Goal: Information Seeking & Learning: Find specific fact

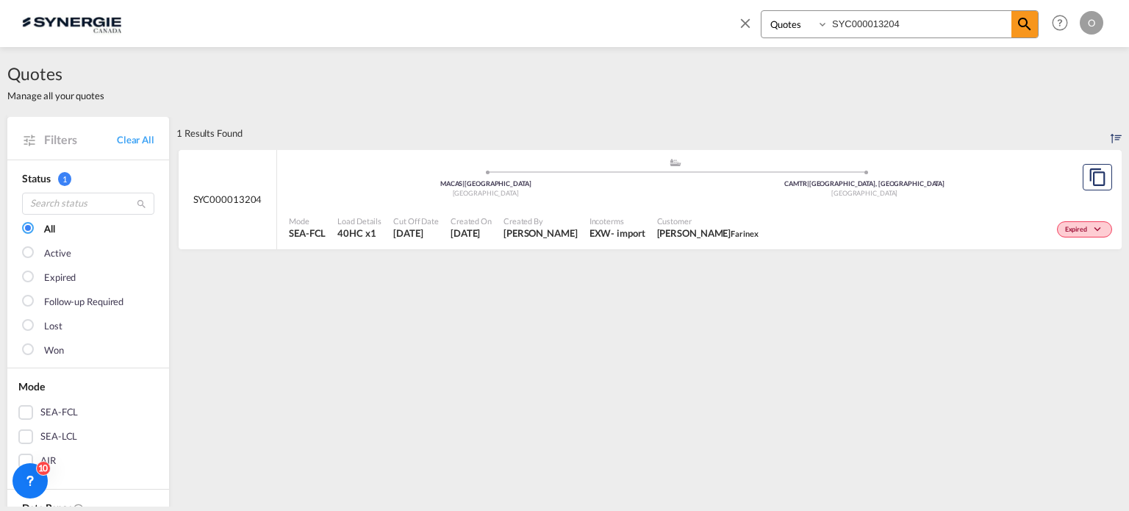
select select "Quotes"
drag, startPoint x: 933, startPoint y: 29, endPoint x: 756, endPoint y: 10, distance: 178.1
click at [756, 10] on div "Bookings Quotes Enquiries SYC000013204" at bounding box center [887, 27] width 301 height 35
drag, startPoint x: 1000, startPoint y: 7, endPoint x: 982, endPoint y: 21, distance: 22.5
click at [1000, 7] on div "Bookings Quotes Enquiries SYC000013204 Help Resources Product Release O My Prof…" at bounding box center [917, 23] width 378 height 46
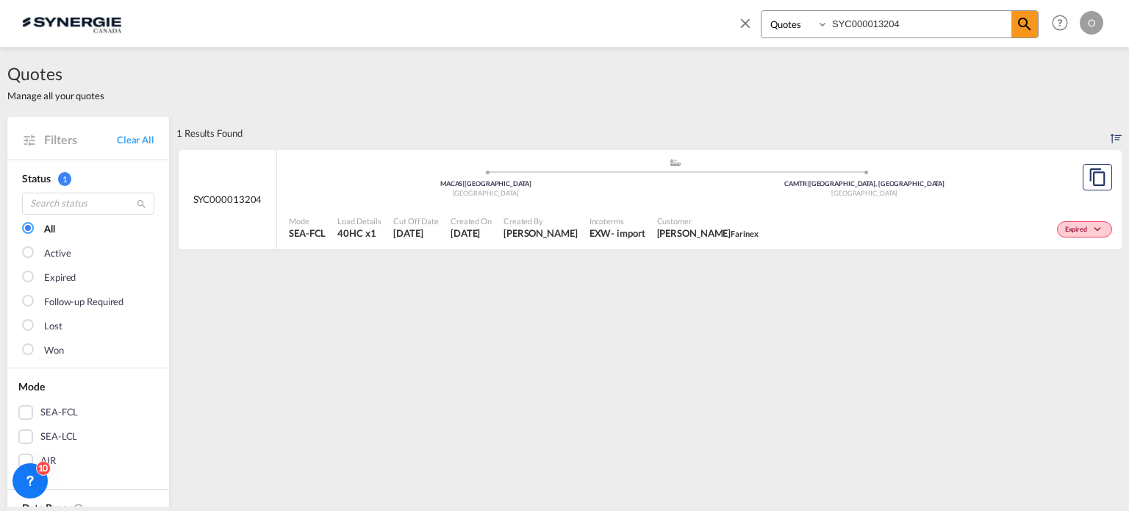
drag, startPoint x: 982, startPoint y: 21, endPoint x: 667, endPoint y: 19, distance: 314.6
click at [667, 19] on div "Bookings Quotes Enquiries SYC000013204 Help Resources Product Release O My Prof…" at bounding box center [564, 23] width 1085 height 46
click at [651, 220] on div "Incoterms EXW - import" at bounding box center [618, 227] width 68 height 37
drag, startPoint x: 921, startPoint y: 29, endPoint x: 659, endPoint y: 0, distance: 263.9
click at [677, 4] on div "Bookings Quotes Enquiries SYC000013204 Help Resources Product Release O My Prof…" at bounding box center [564, 23] width 1085 height 46
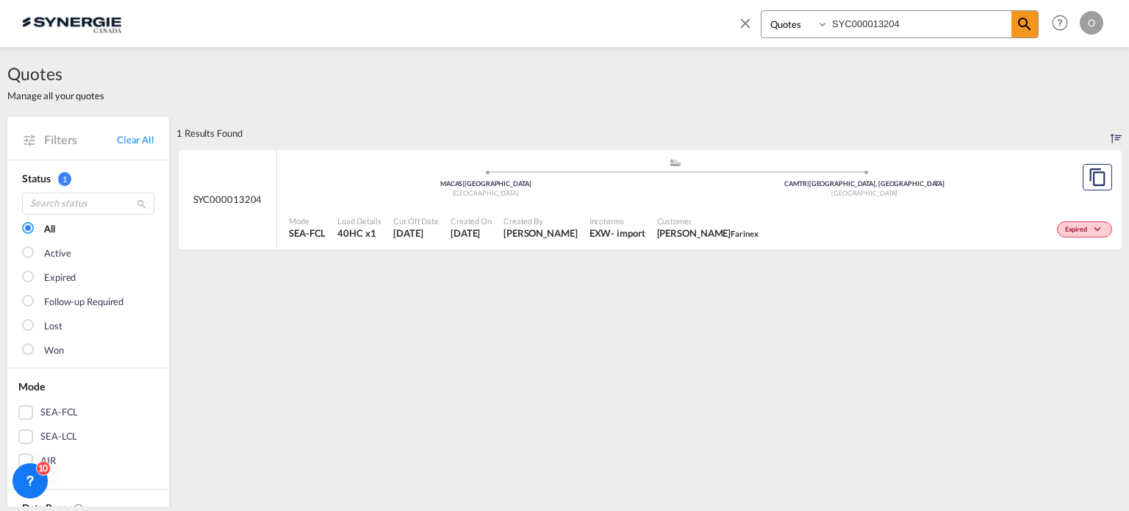
paste input "07790"
type input "SYC000007790"
click at [615, 226] on span "Incoterms" at bounding box center [617, 220] width 56 height 11
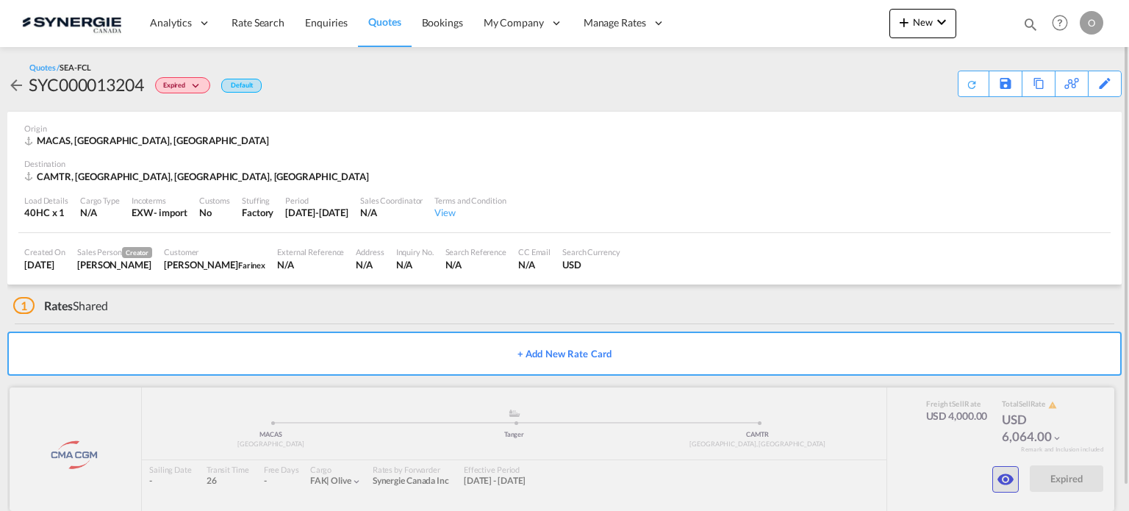
click at [994, 476] on button "button" at bounding box center [1005, 479] width 26 height 26
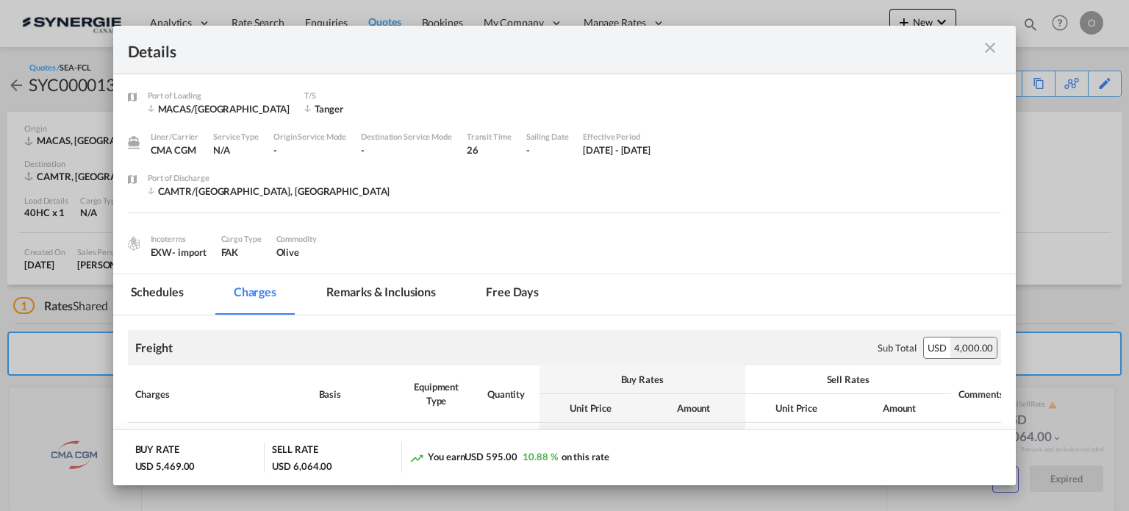
click at [381, 284] on md-tab-item "Remarks & Inclusions" at bounding box center [381, 294] width 145 height 40
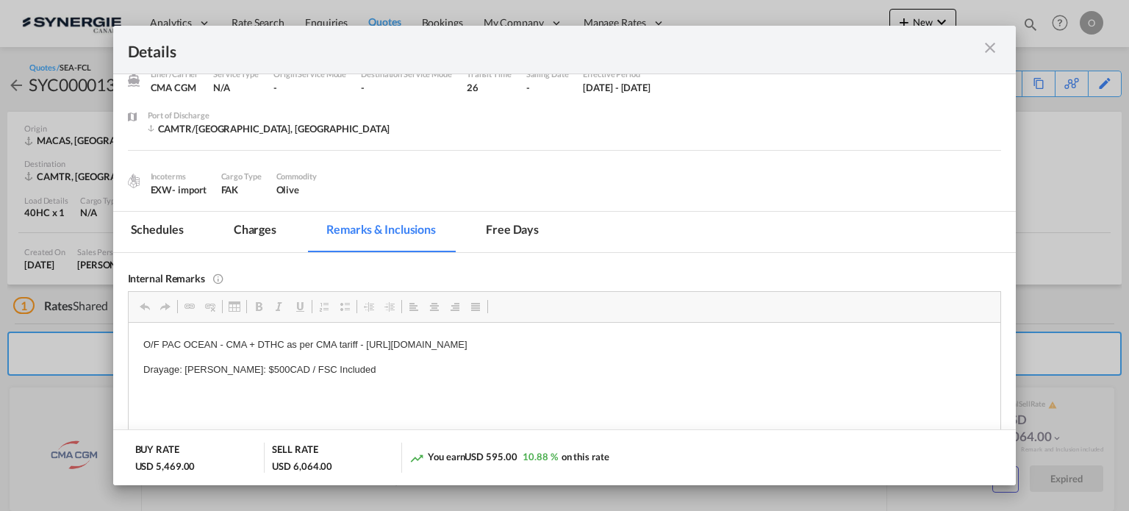
scroll to position [147, 0]
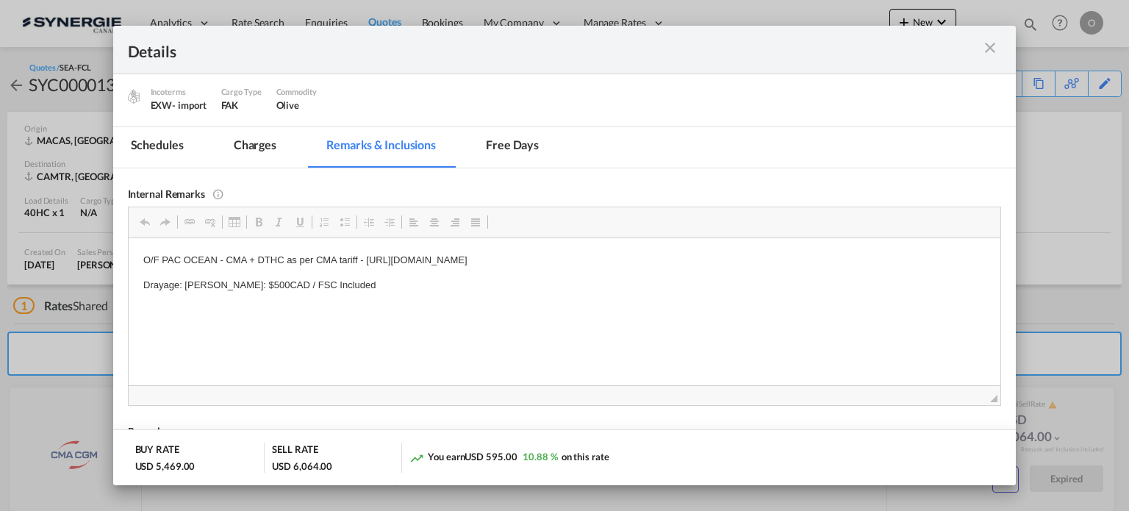
drag, startPoint x: 825, startPoint y: 252, endPoint x: 463, endPoint y: 256, distance: 361.6
drag, startPoint x: 366, startPoint y: 256, endPoint x: 775, endPoint y: 259, distance: 408.6
click at [775, 259] on p "O/F PAC OCEAN - CMA + DTHC as per CMA tariff - https://app.frontapp.com/open/ms…" at bounding box center [564, 259] width 843 height 15
copy p "[URL][DOMAIN_NAME]"
drag, startPoint x: 245, startPoint y: 120, endPoint x: 249, endPoint y: 137, distance: 17.3
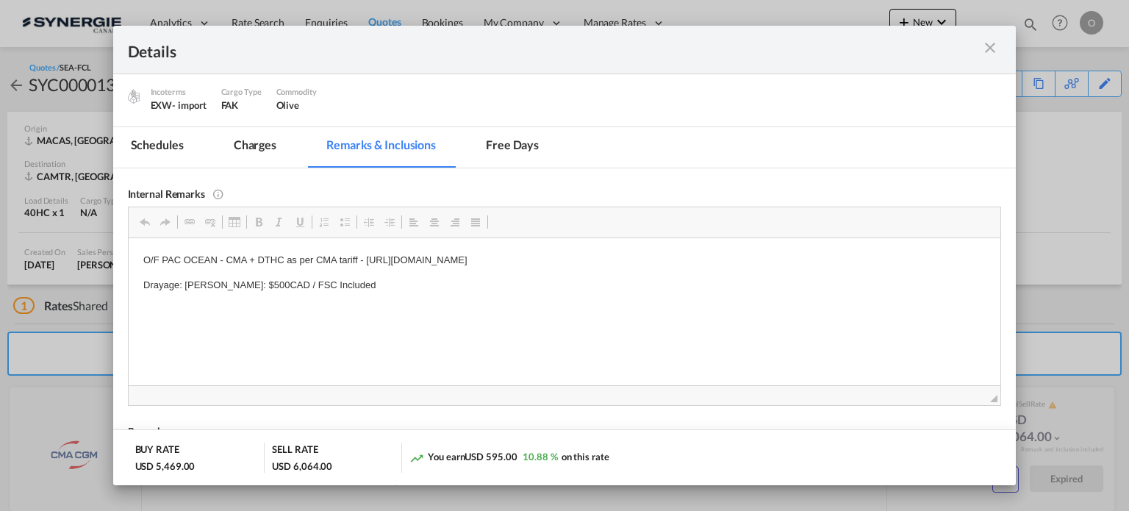
click at [247, 122] on div "Port of Loading MACAS/Casablanca T/S Tanger Liner/Carrier CMA CGM Service Type …" at bounding box center [564, 26] width 903 height 199
drag, startPoint x: 251, startPoint y: 140, endPoint x: 280, endPoint y: 156, distance: 32.6
click at [253, 140] on md-tab-item "Charges" at bounding box center [255, 147] width 78 height 40
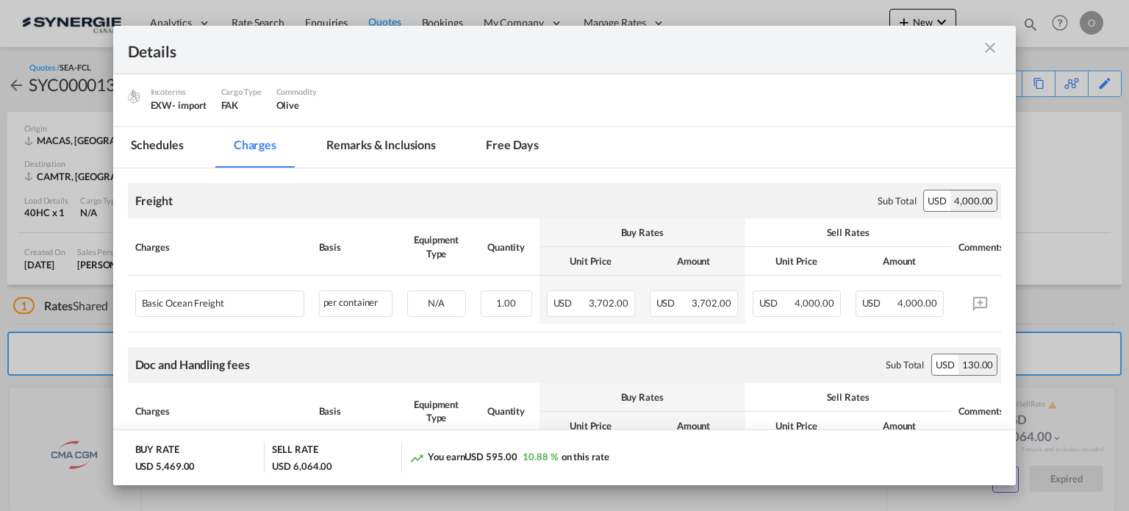
click at [989, 52] on md-icon "icon-close m-3 fg-AAA8AD cursor" at bounding box center [990, 48] width 18 height 18
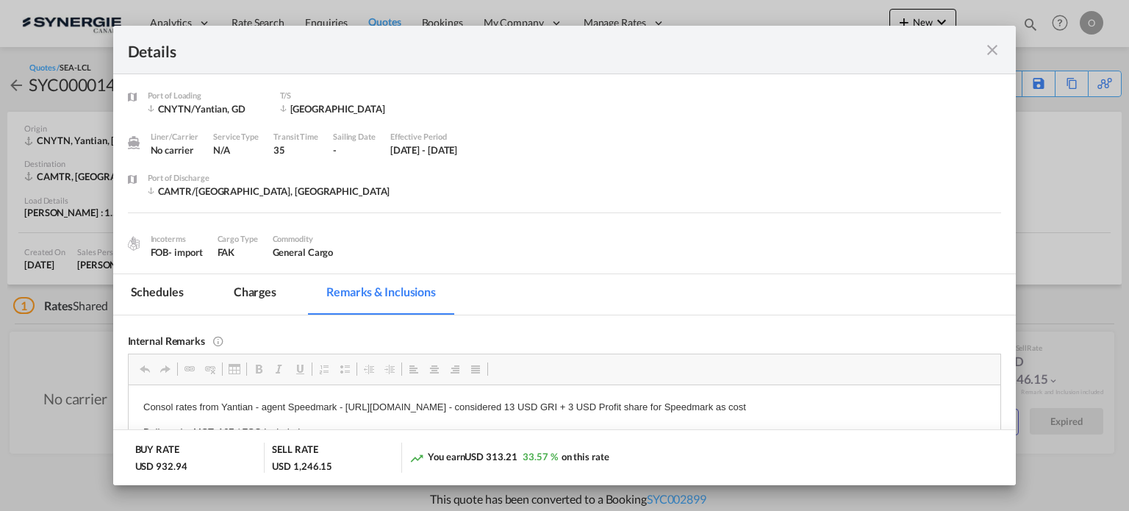
scroll to position [118, 0]
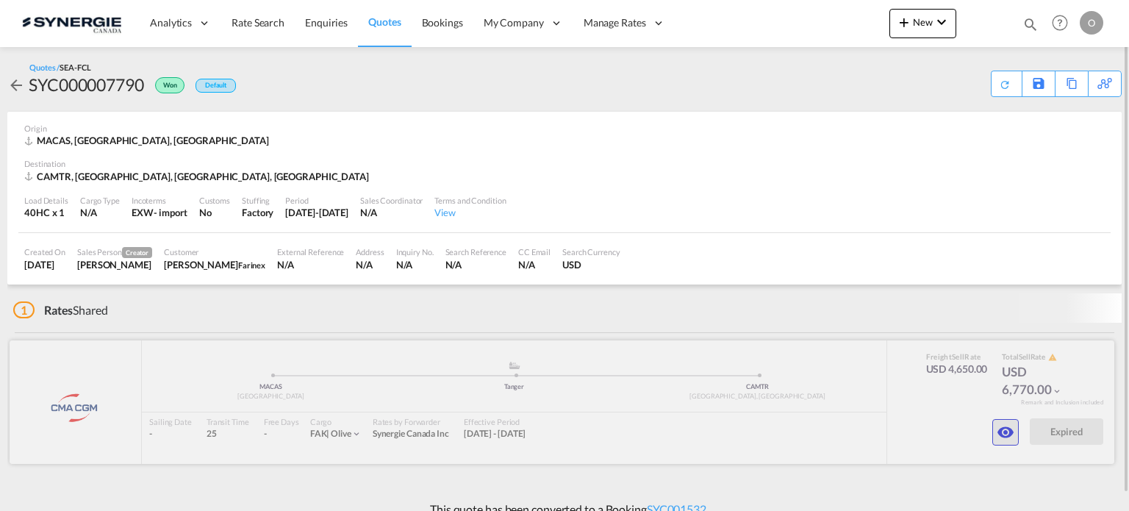
click at [1002, 430] on md-icon "icon-eye" at bounding box center [1006, 432] width 18 height 18
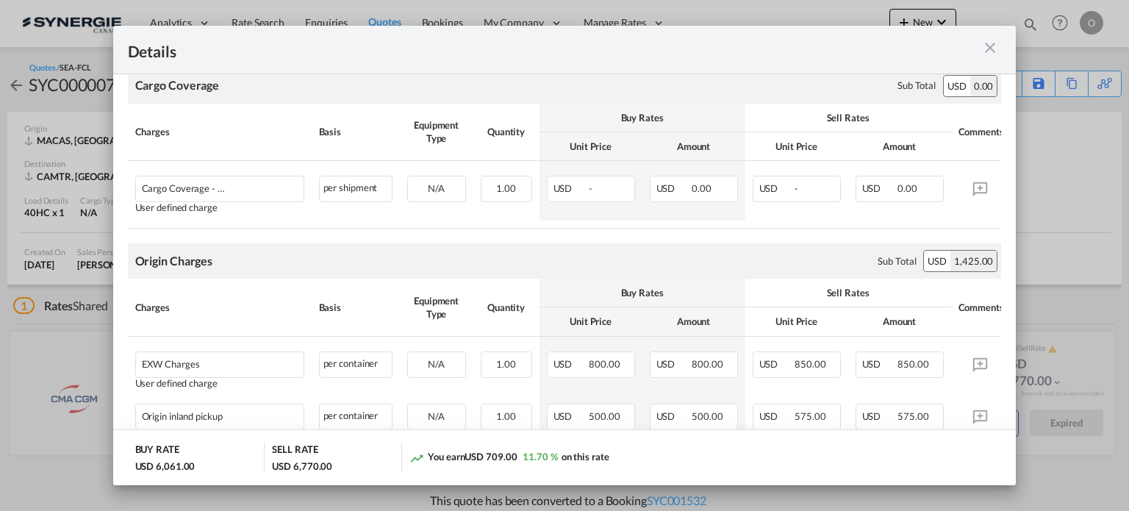
scroll to position [1048, 0]
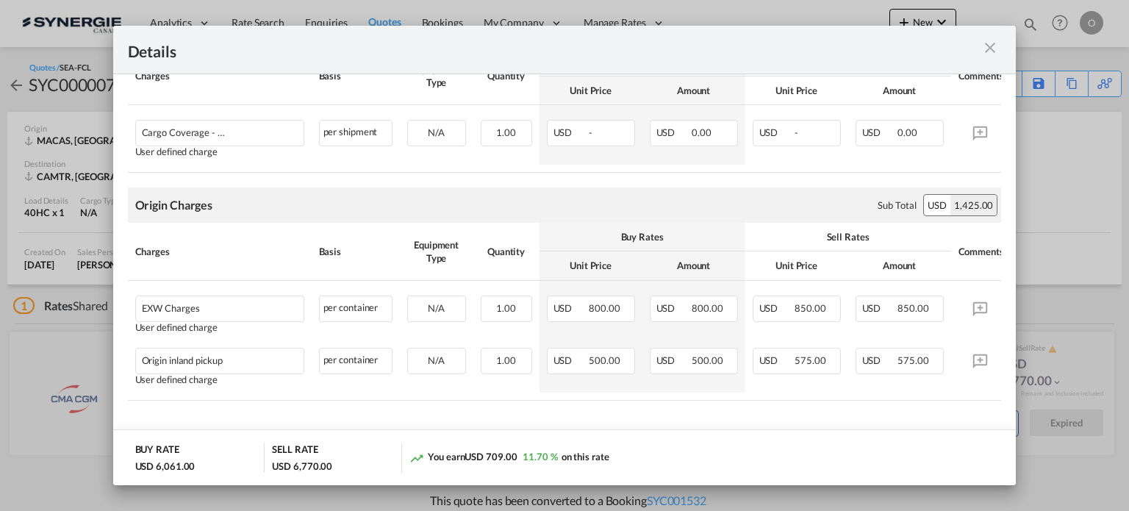
click at [985, 55] on md-icon "icon-close m-3 fg-AAA8AD cursor" at bounding box center [990, 48] width 18 height 18
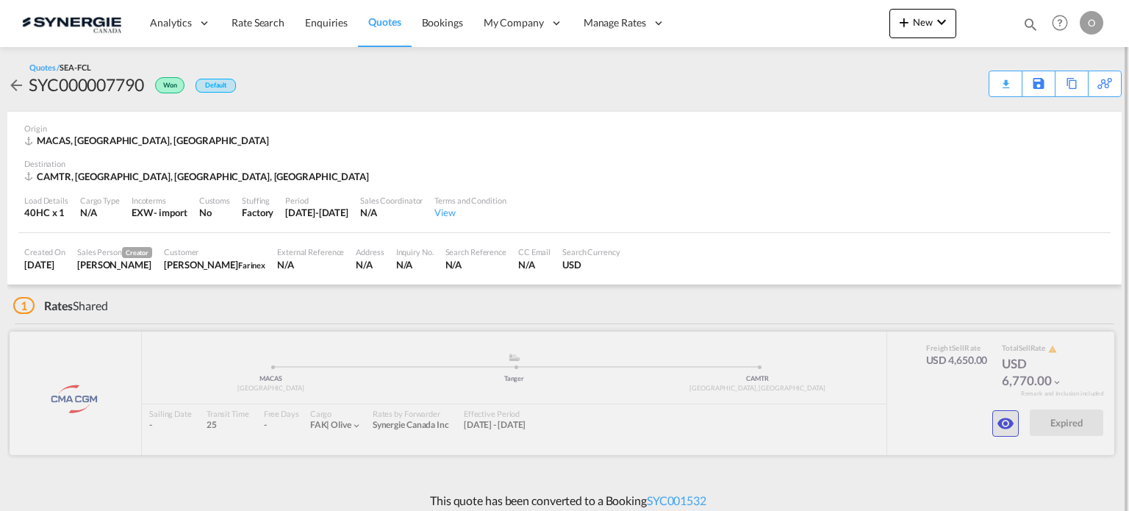
scroll to position [9, 0]
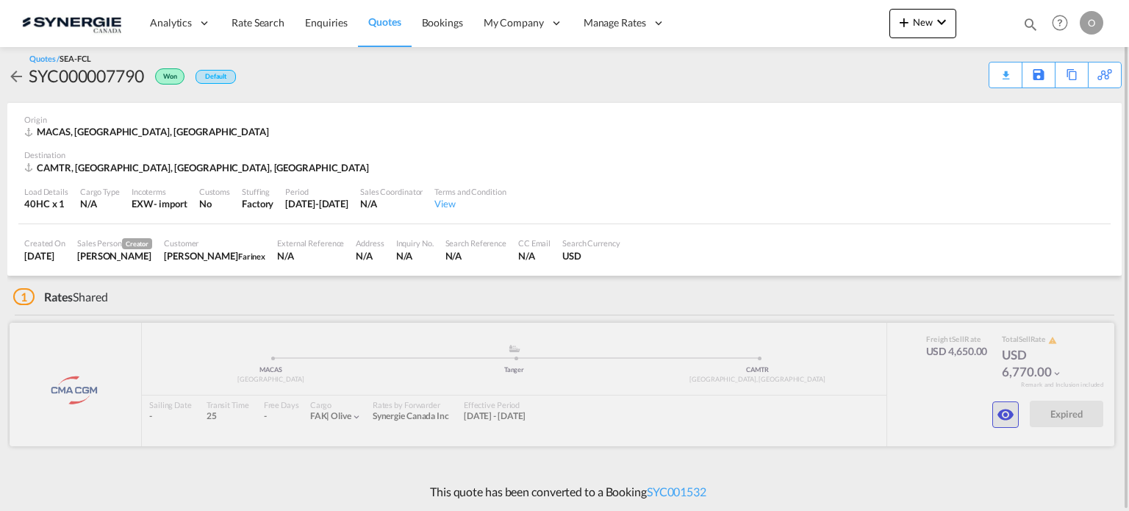
click at [994, 415] on button "button" at bounding box center [1005, 414] width 26 height 26
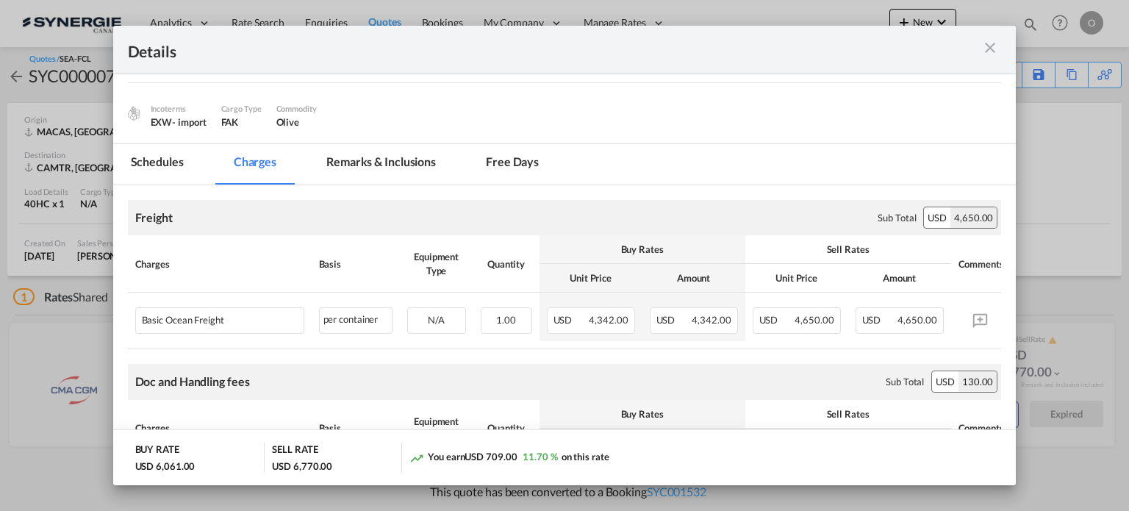
scroll to position [0, 0]
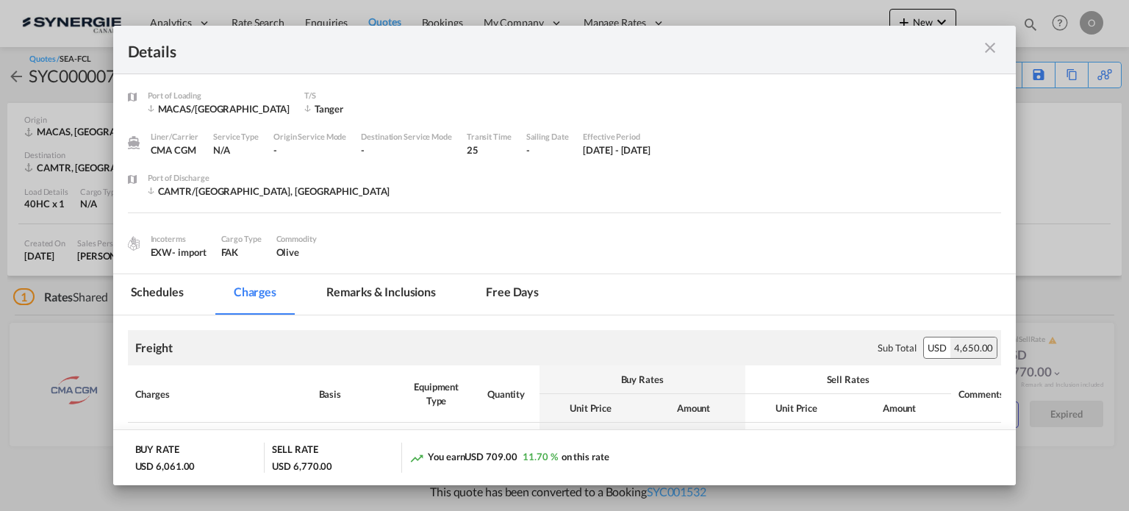
click at [410, 287] on md-tab-item "Remarks & Inclusions" at bounding box center [381, 294] width 145 height 40
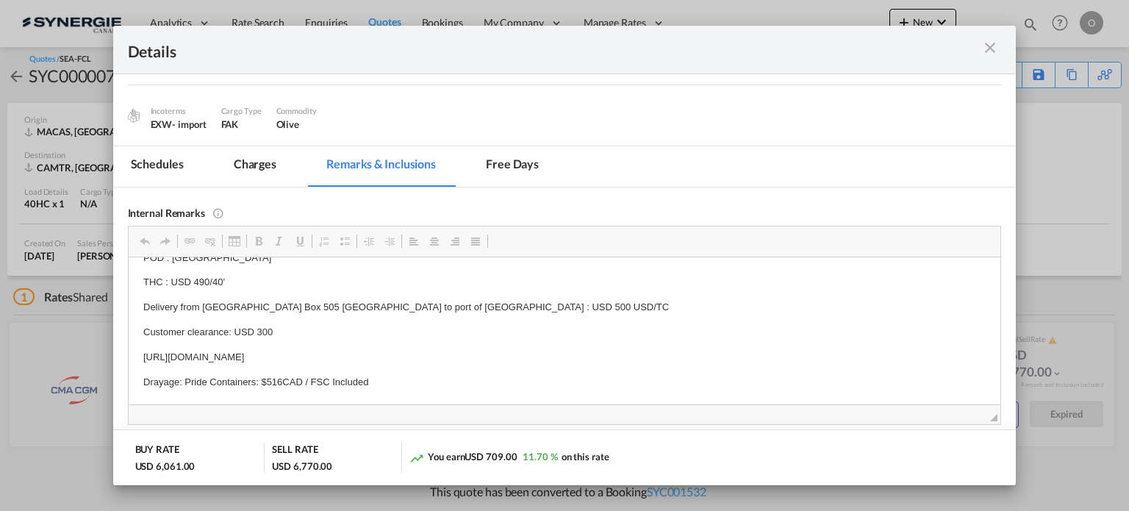
scroll to position [147, 0]
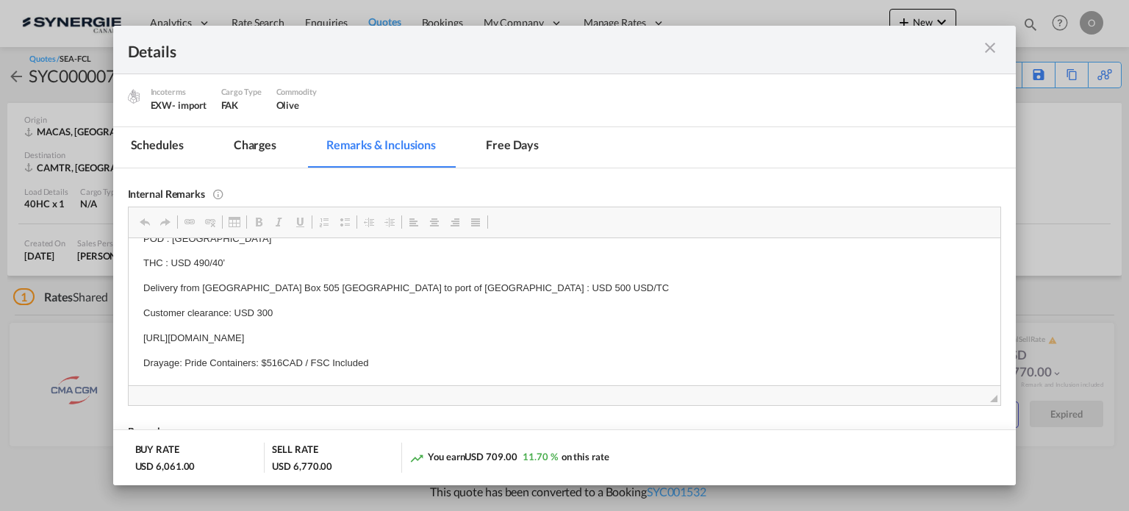
drag, startPoint x: 256, startPoint y: 154, endPoint x: 318, endPoint y: 223, distance: 92.6
click at [256, 154] on md-tab-item "Charges" at bounding box center [255, 147] width 78 height 40
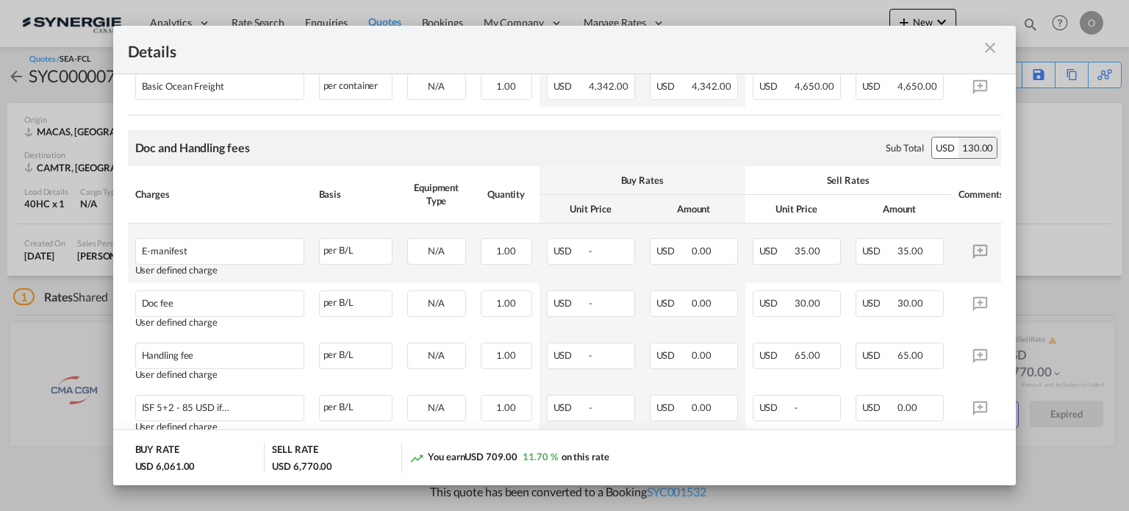
scroll to position [367, 0]
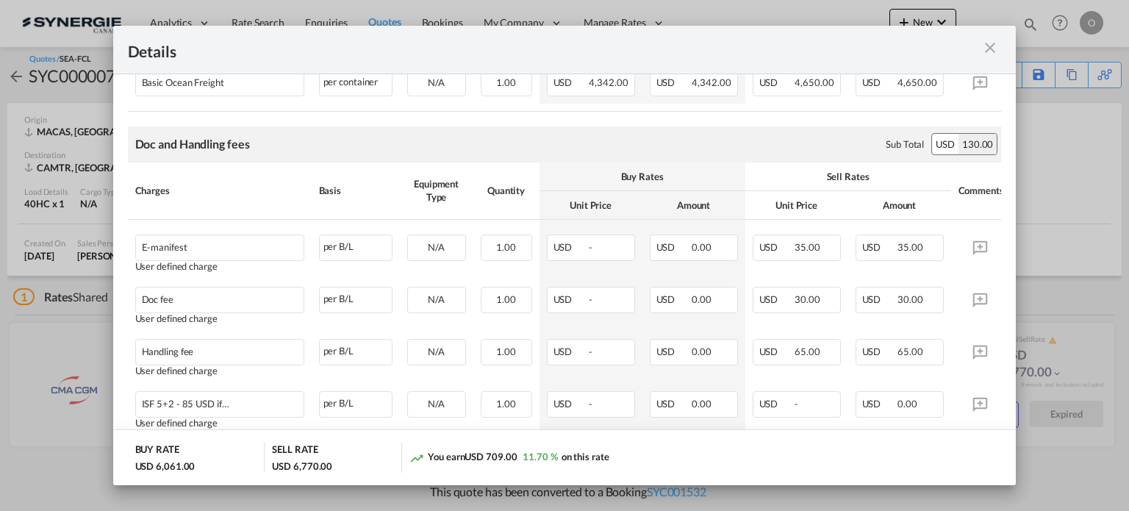
click at [992, 48] on md-icon "icon-close m-3 fg-AAA8AD cursor" at bounding box center [990, 48] width 18 height 18
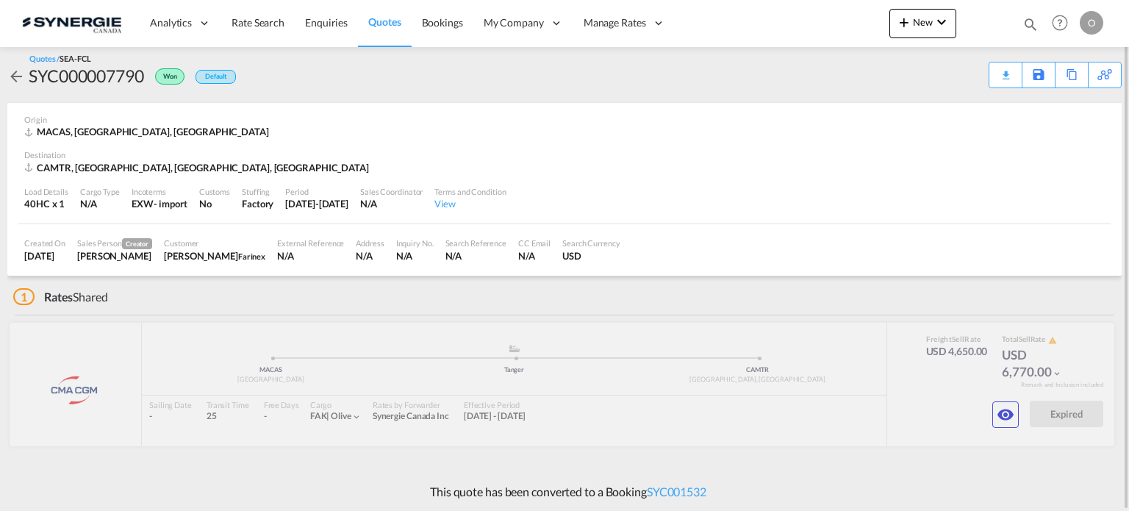
click at [94, 70] on div "SYC000007790" at bounding box center [86, 76] width 115 height 24
copy div "SYC000007790"
click at [1031, 26] on md-icon "icon-magnify" at bounding box center [1030, 24] width 16 height 16
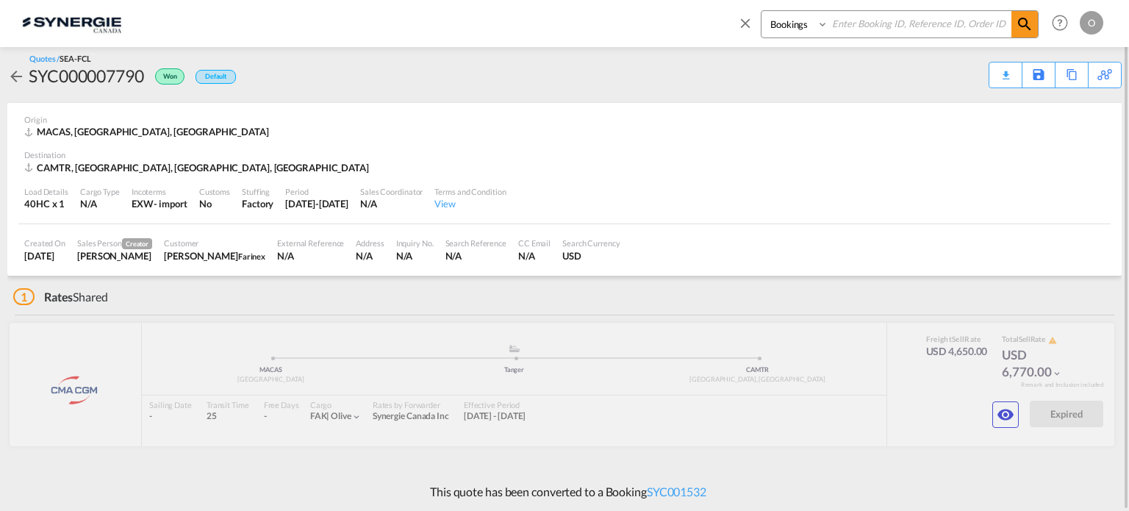
drag, startPoint x: 768, startPoint y: 24, endPoint x: 772, endPoint y: 36, distance: 12.6
click at [768, 24] on select "Bookings Quotes Enquiries" at bounding box center [796, 24] width 70 height 26
select select "Quotes"
click at [761, 11] on select "Bookings Quotes Enquiries" at bounding box center [796, 24] width 70 height 26
click at [833, 21] on input at bounding box center [919, 24] width 183 height 26
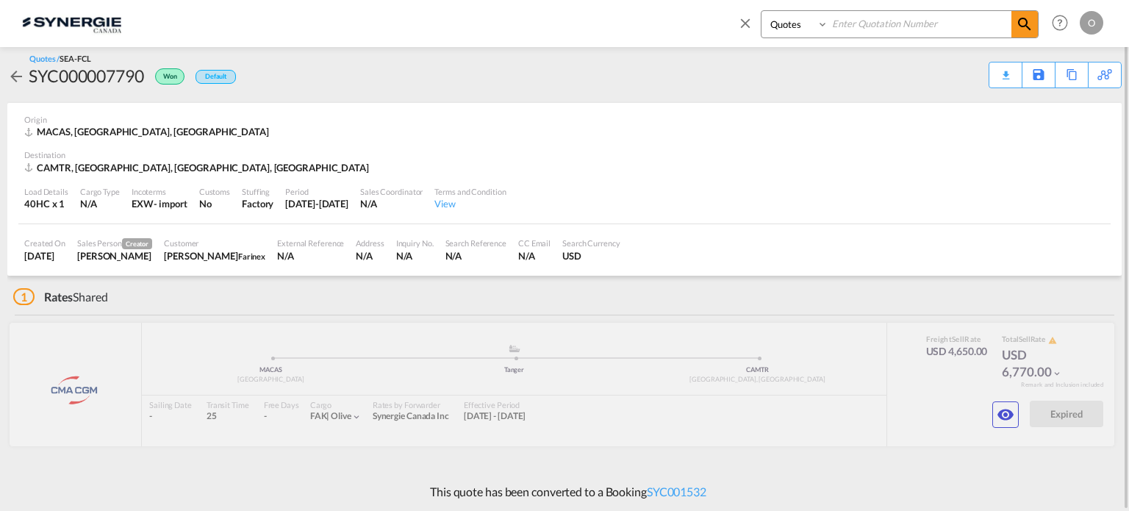
paste input "SYC000013204"
type input "SYC000013204"
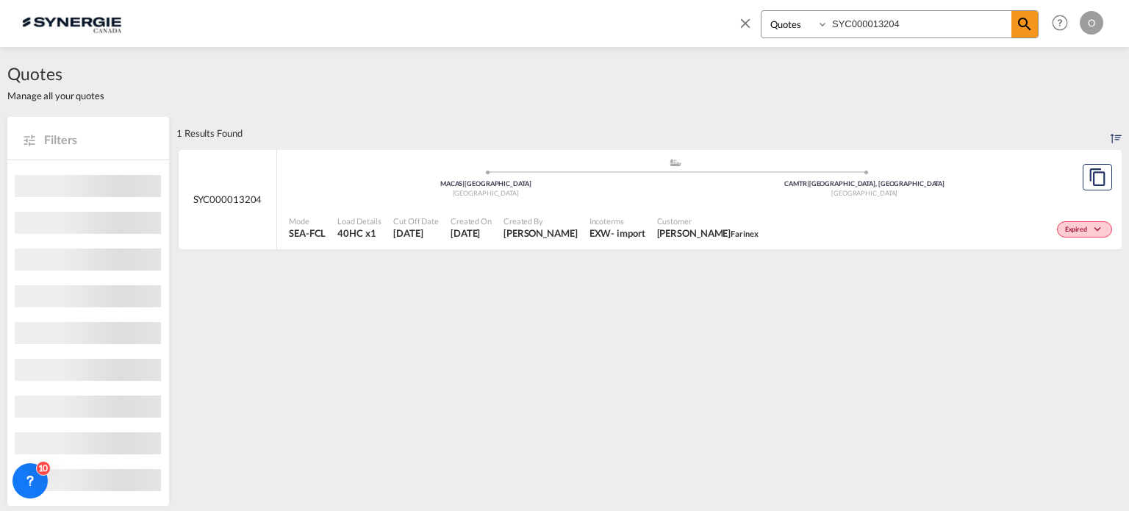
click at [642, 231] on div "- import" at bounding box center [628, 232] width 34 height 13
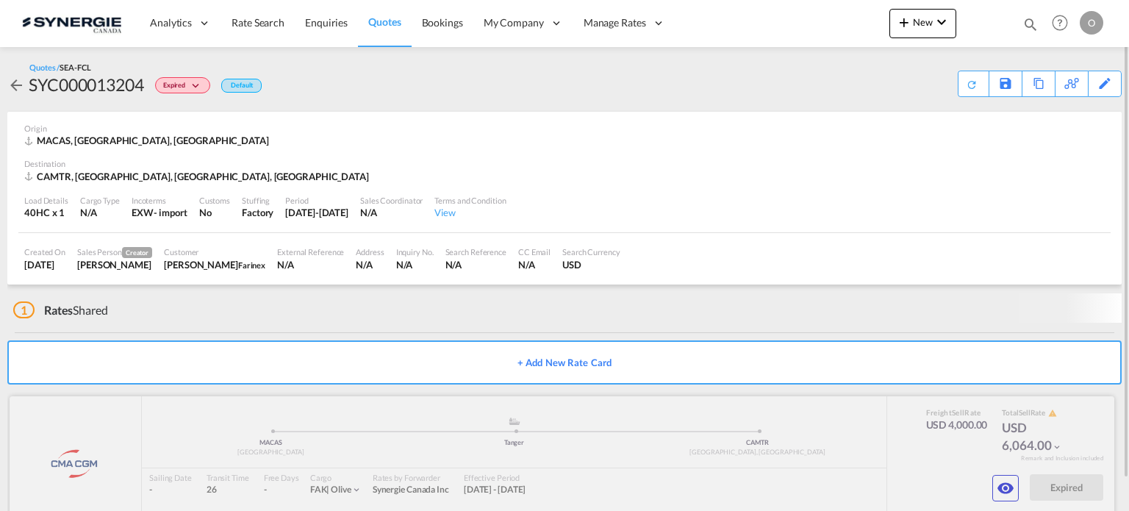
click at [1011, 492] on div "CMA CGM added by you .a{fill:#aaa8ad;} .a{fill:#aaa8ad;} MACAS Casablanca Tange…" at bounding box center [562, 457] width 1105 height 123
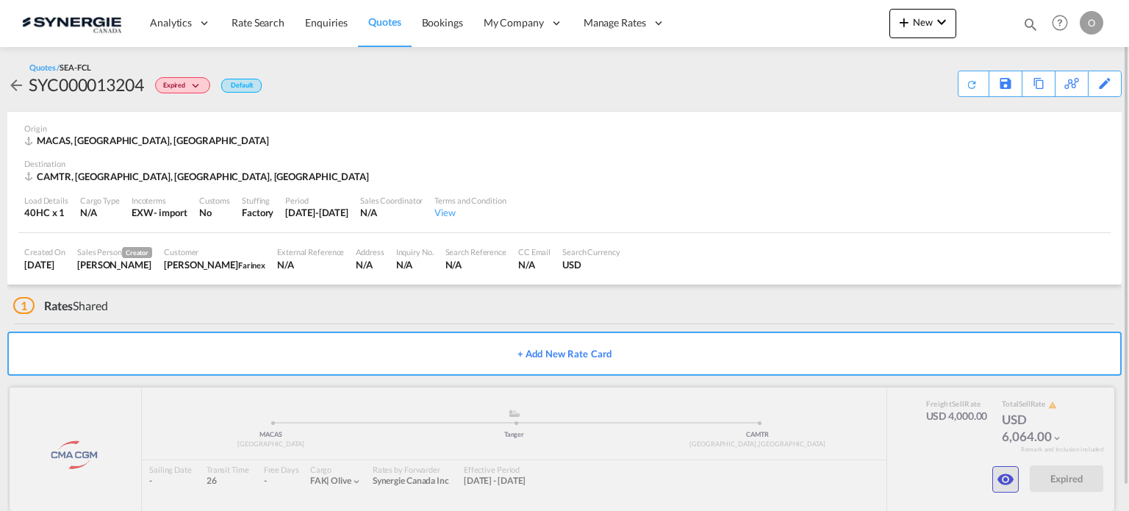
click at [1004, 479] on md-icon "icon-eye" at bounding box center [1006, 479] width 18 height 18
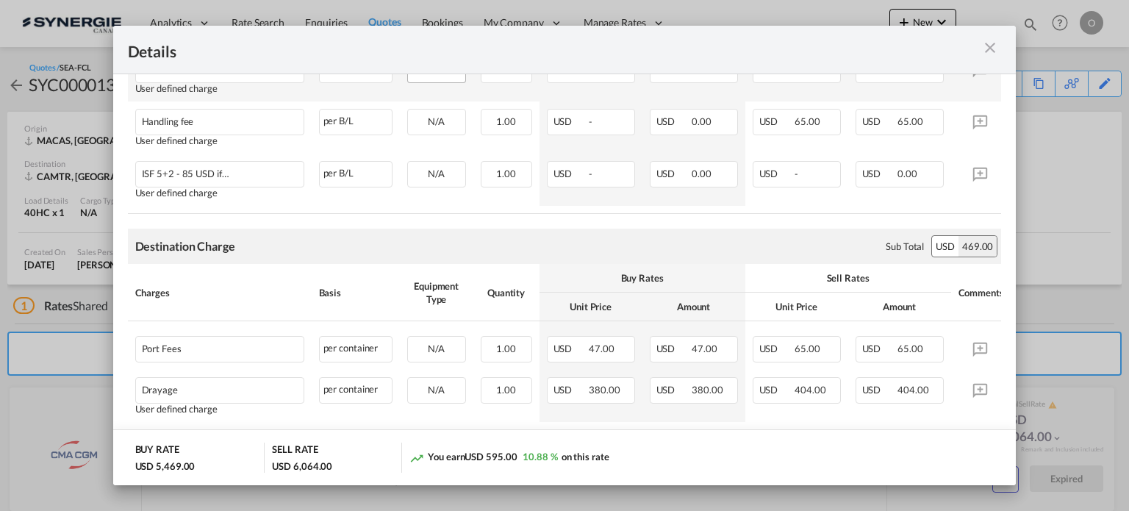
scroll to position [534, 0]
